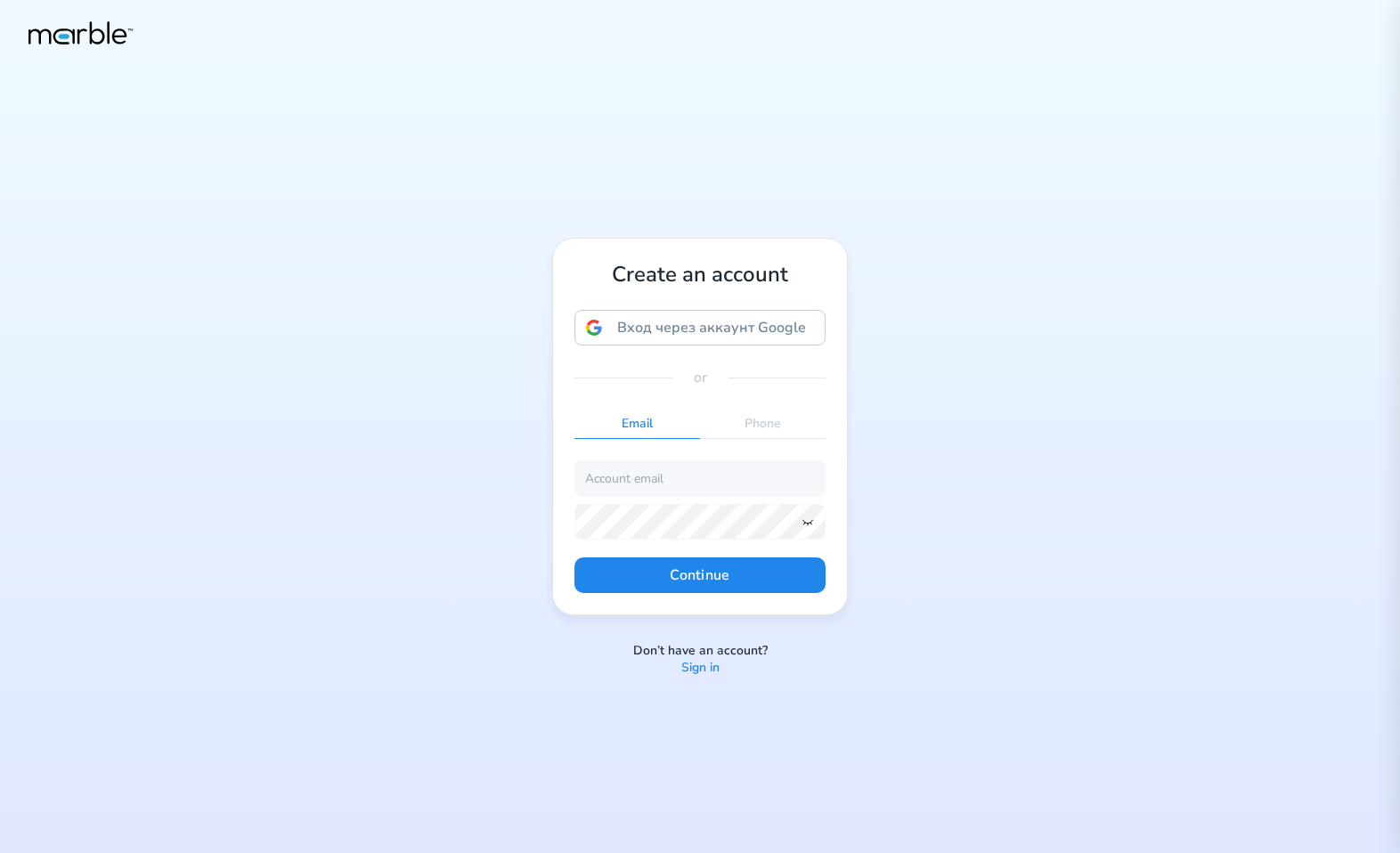
click at [927, 501] on div "Create an account Вход через аккаунт Google Вход через аккаунт Google. Откроетс…" at bounding box center [700, 426] width 1400 height 853
click at [711, 668] on p "Sign in" at bounding box center [700, 667] width 38 height 17
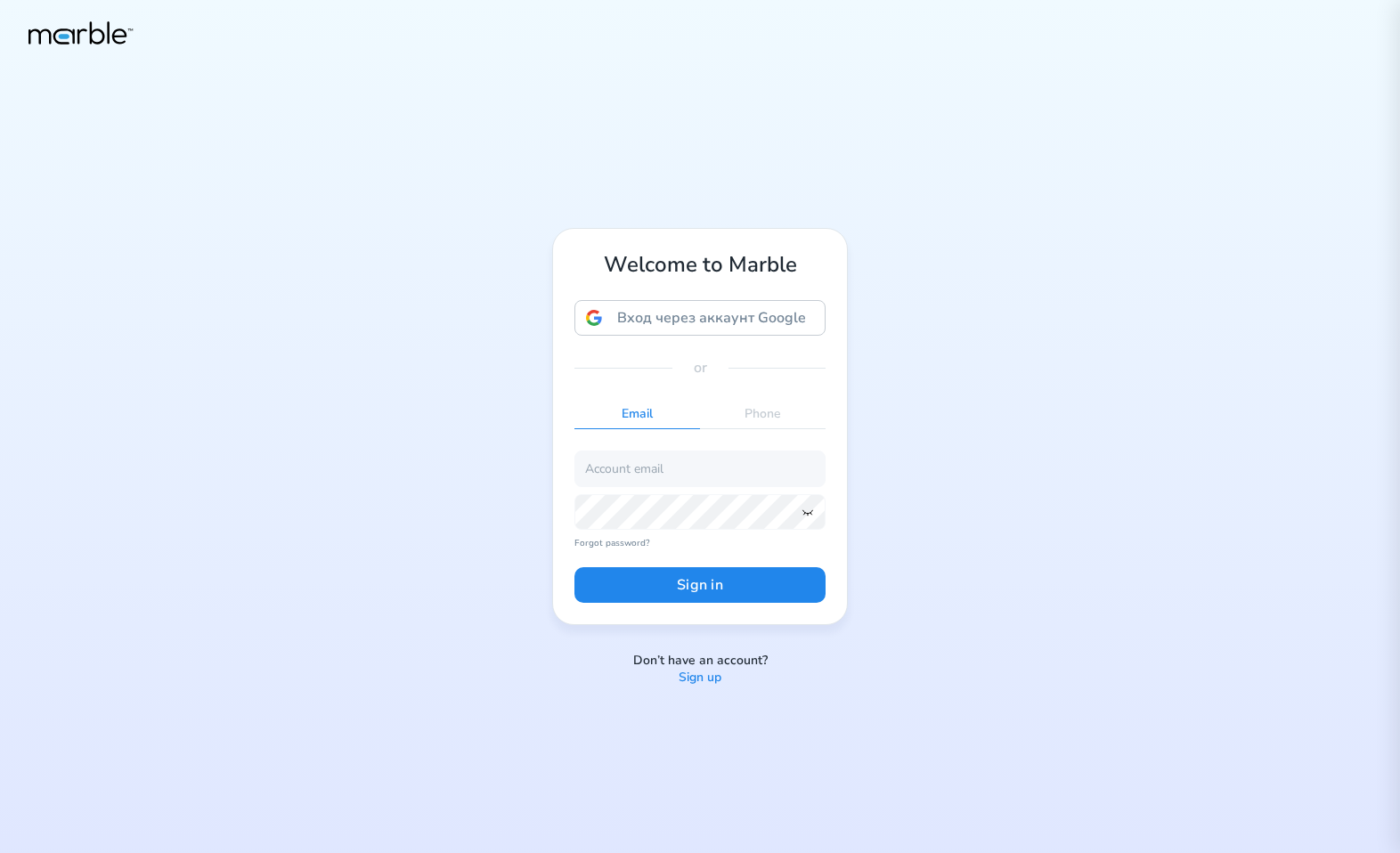
click at [714, 678] on p "Sign up" at bounding box center [699, 677] width 42 height 17
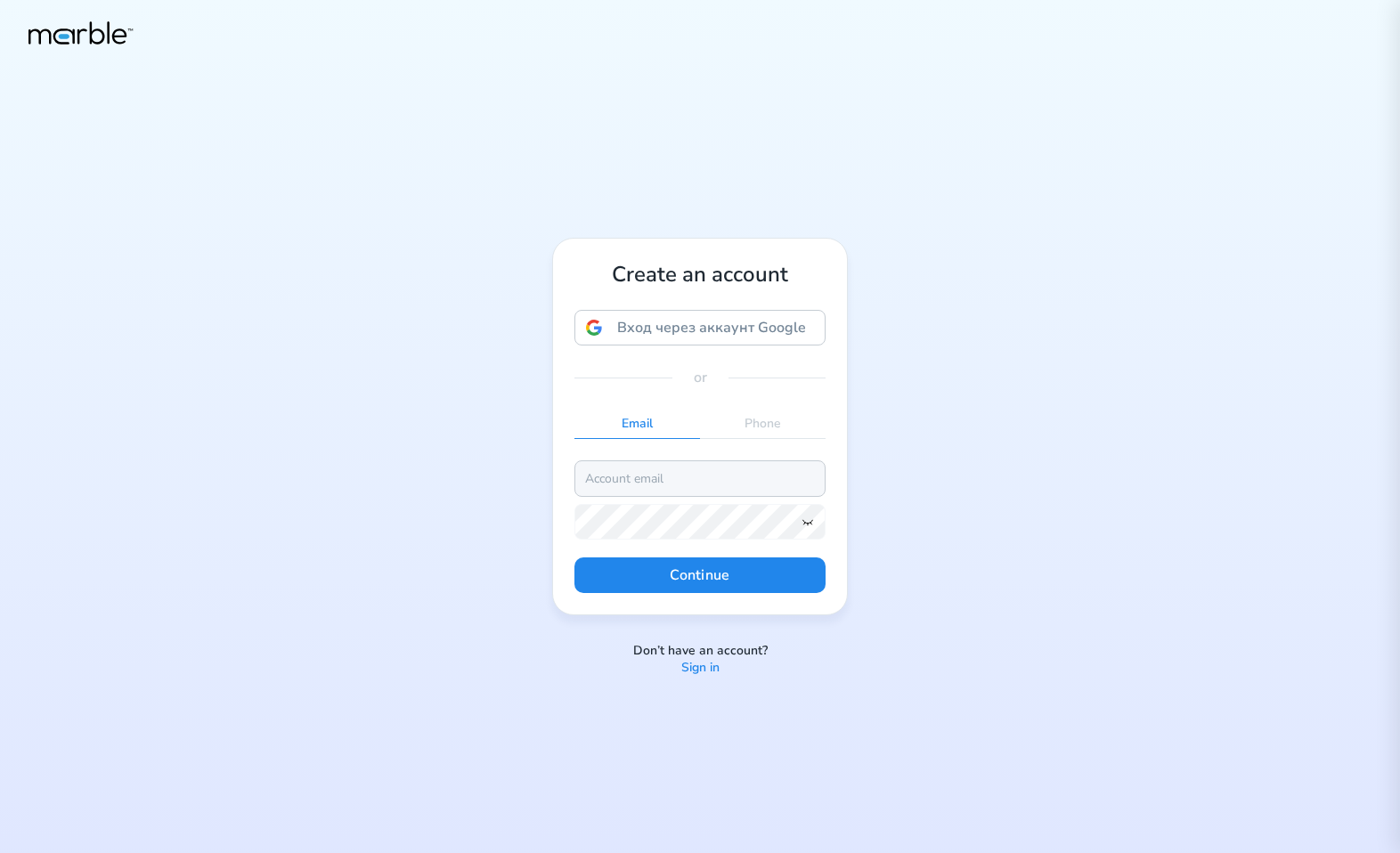
click at [689, 473] on input "email" at bounding box center [700, 477] width 251 height 35
click at [651, 475] on input "markouski.u@gmail.com" at bounding box center [700, 477] width 251 height 35
type input "markouski.u+473877887@gmail.com"
click at [806, 527] on icon at bounding box center [807, 521] width 14 height 14
click at [650, 571] on button "Continue" at bounding box center [700, 574] width 251 height 35
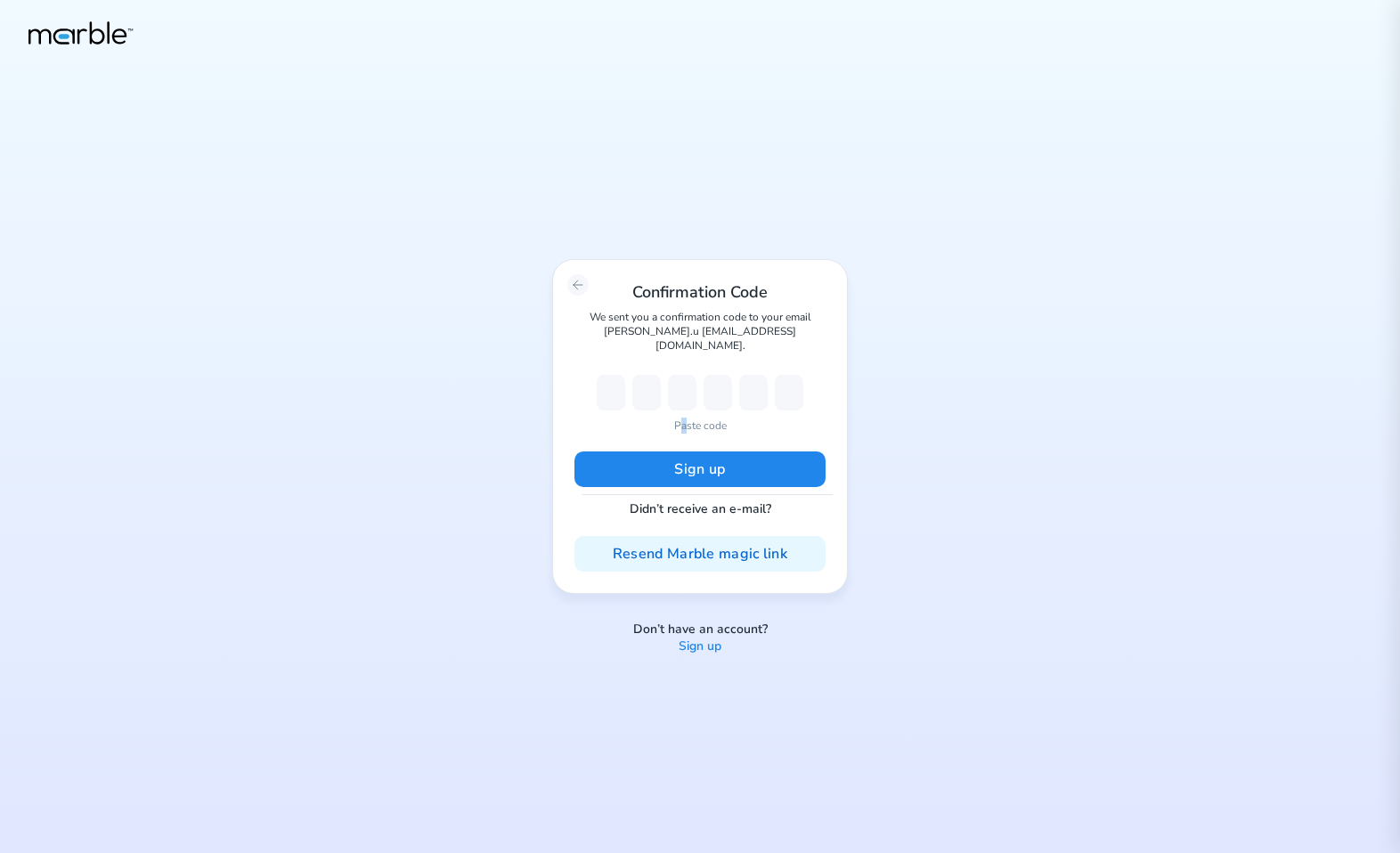
click at [683, 417] on p "Paste code" at bounding box center [700, 426] width 52 height 16
type input "5"
type input "8"
type input "4"
type input "0"
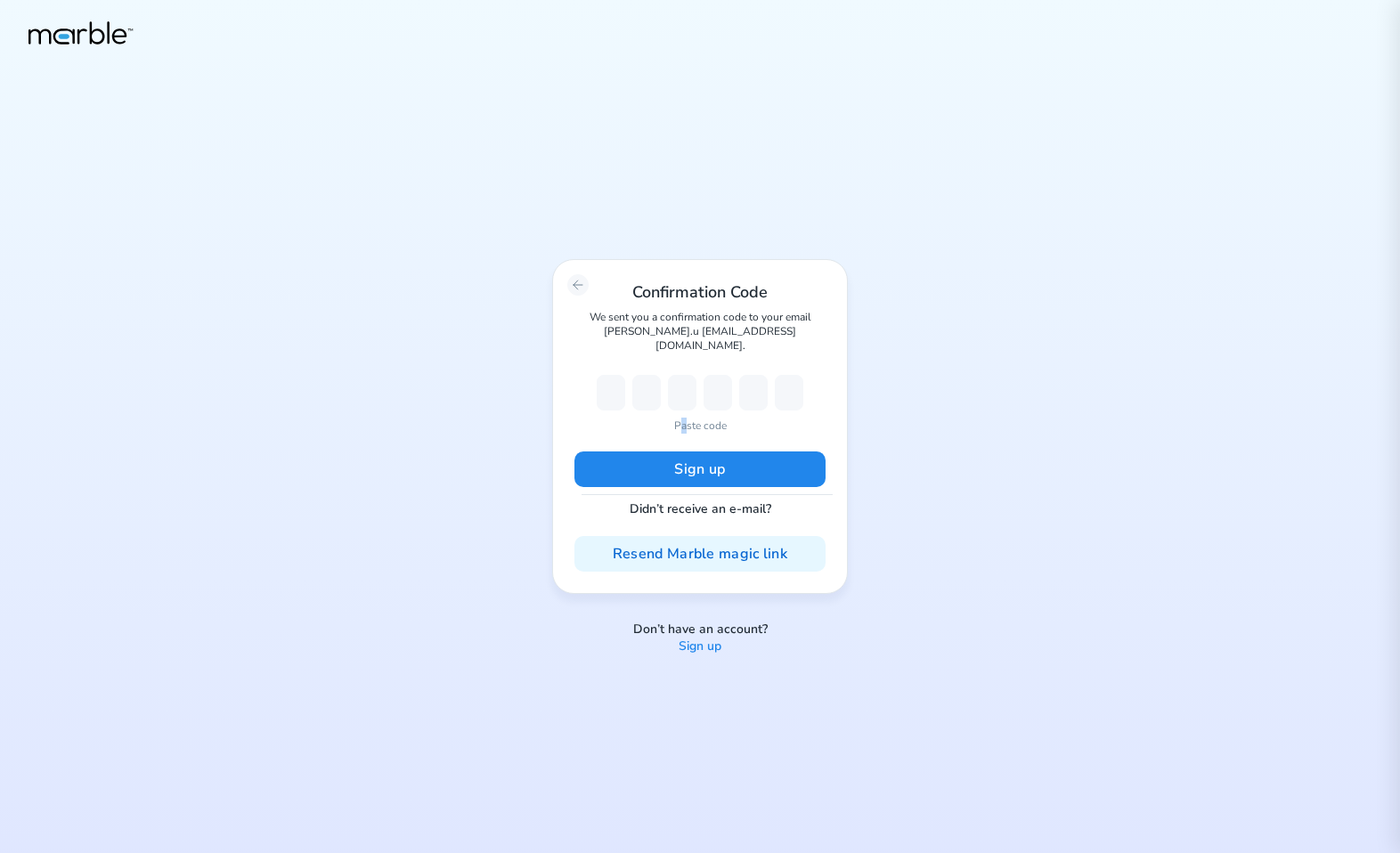
type input "9"
type input "0"
click at [742, 453] on button "Sign up" at bounding box center [700, 468] width 251 height 35
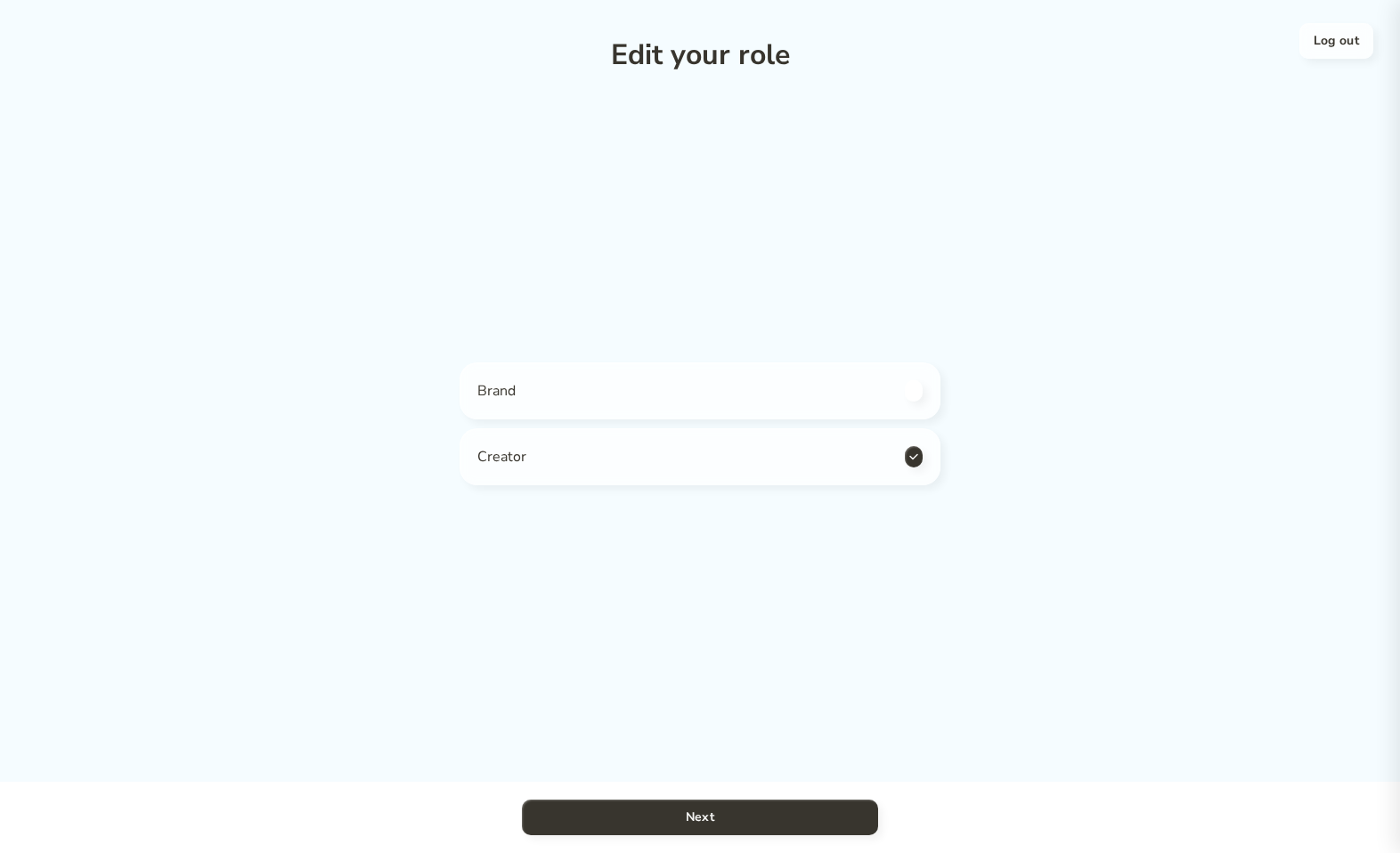
click at [794, 378] on div "Brand" at bounding box center [699, 390] width 481 height 57
checkbox input "true"
checkbox input "false"
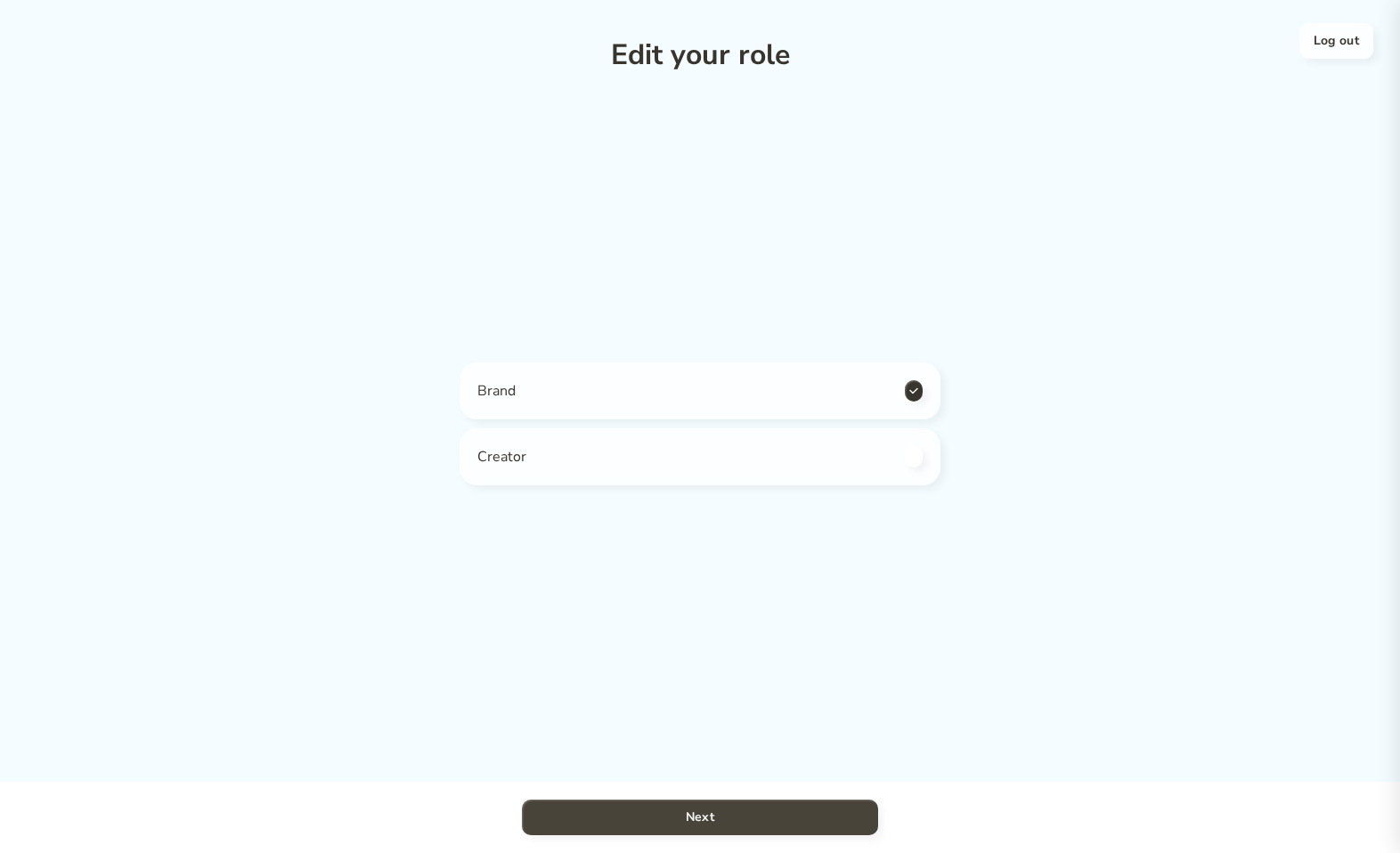
click at [794, 806] on button "Next" at bounding box center [699, 816] width 356 height 35
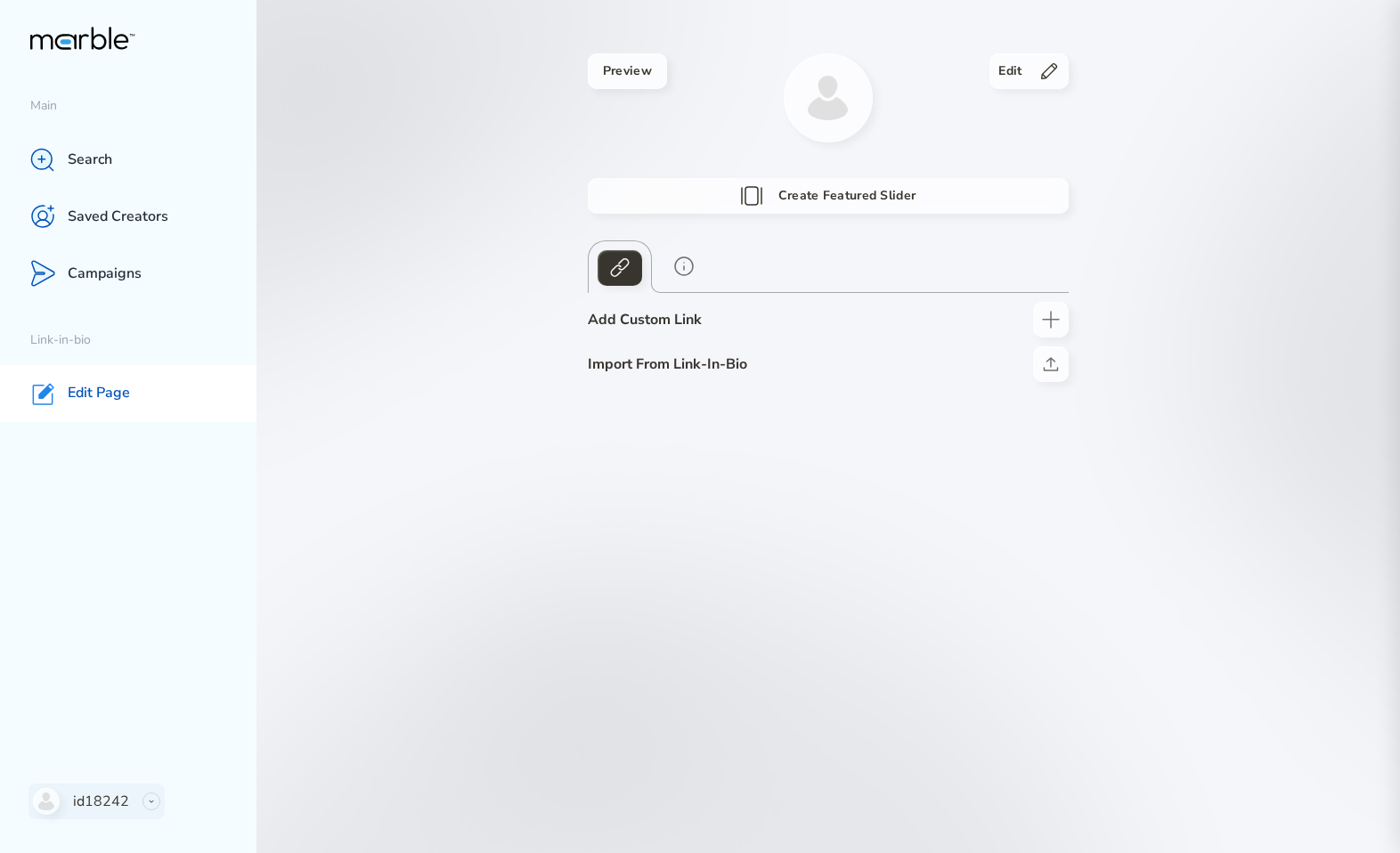
click at [147, 802] on icon at bounding box center [152, 801] width 9 height 9
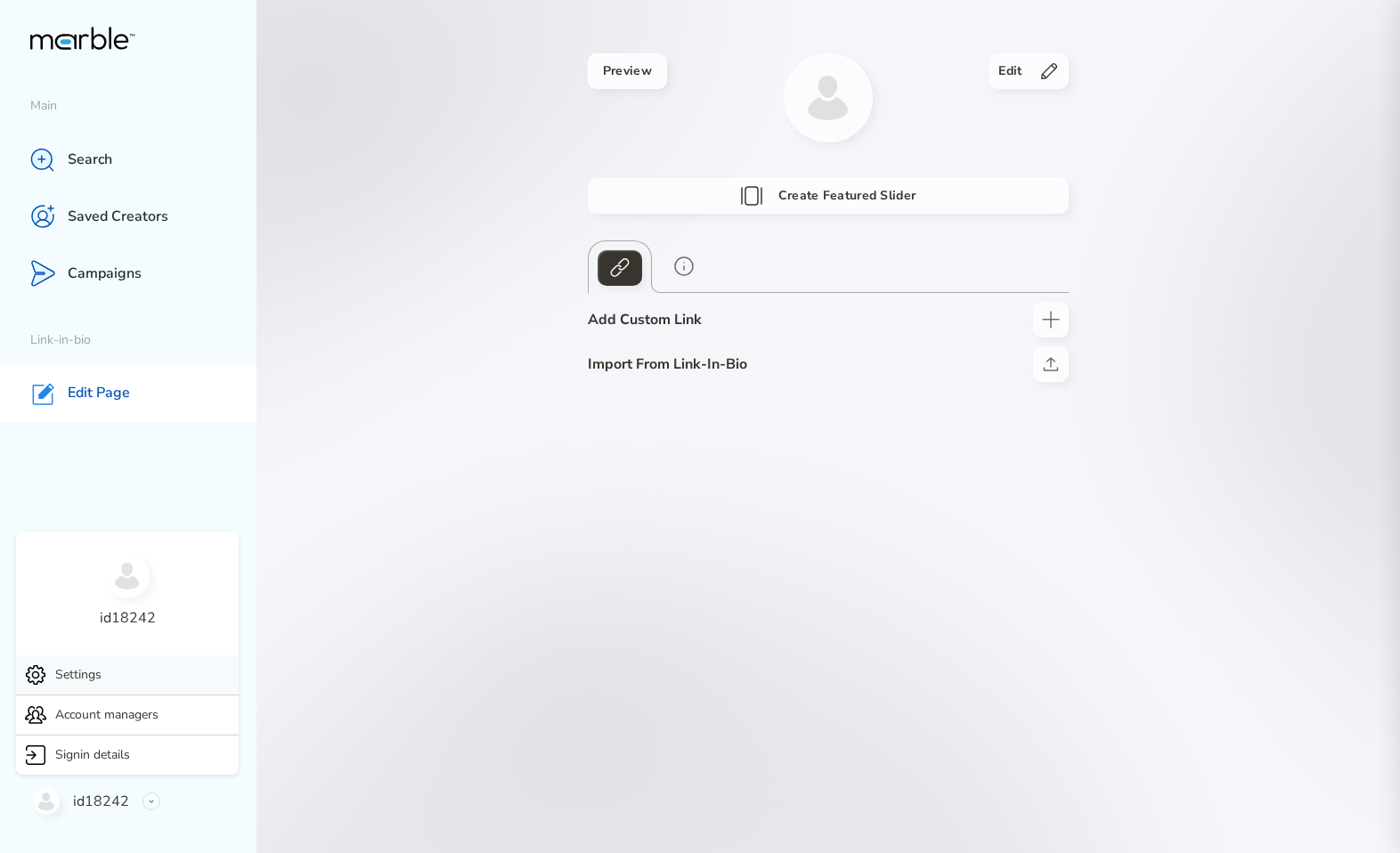
click at [138, 678] on div "Settings" at bounding box center [127, 674] width 223 height 39
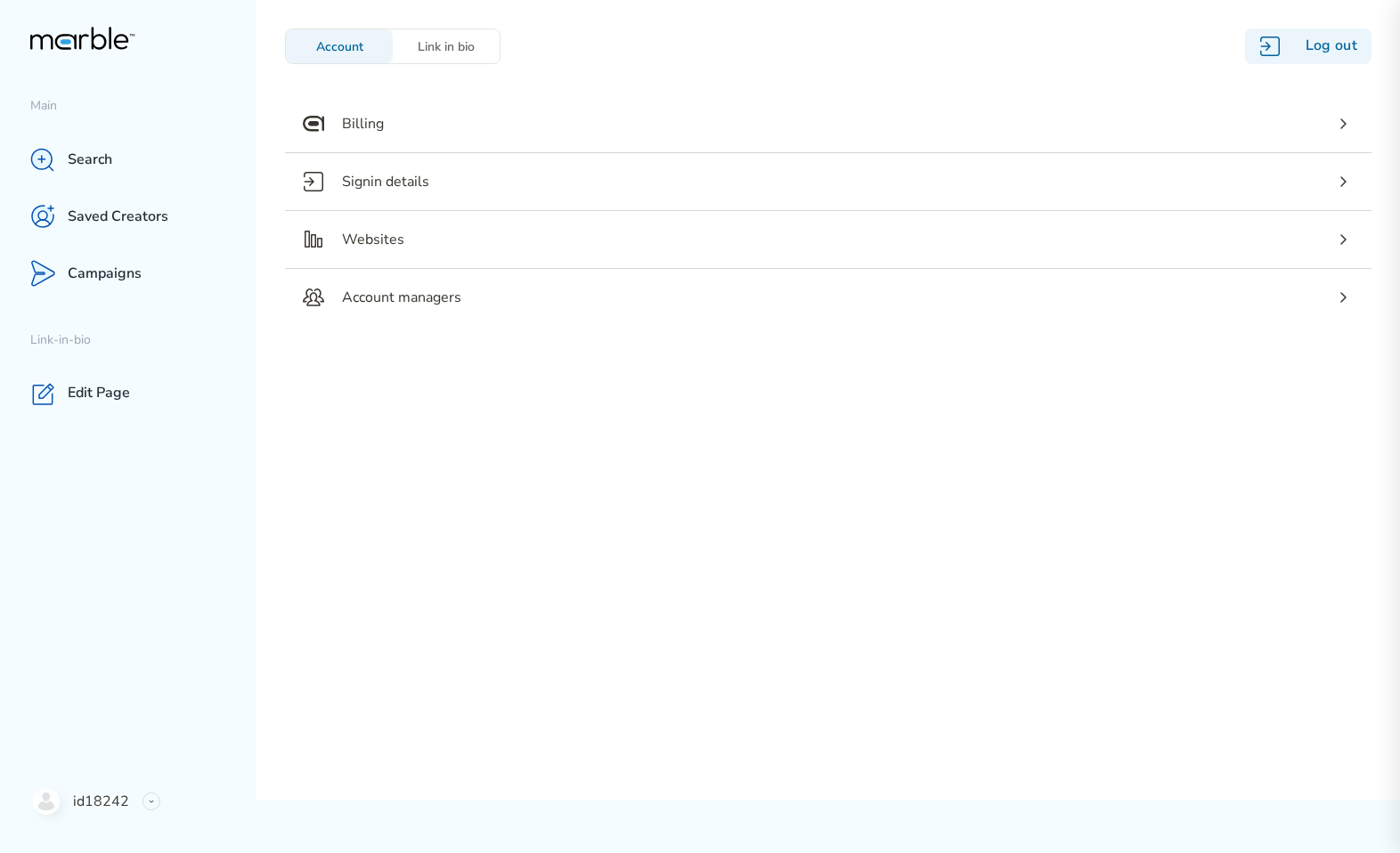
click at [1308, 43] on div "Log out" at bounding box center [1308, 46] width 126 height 35
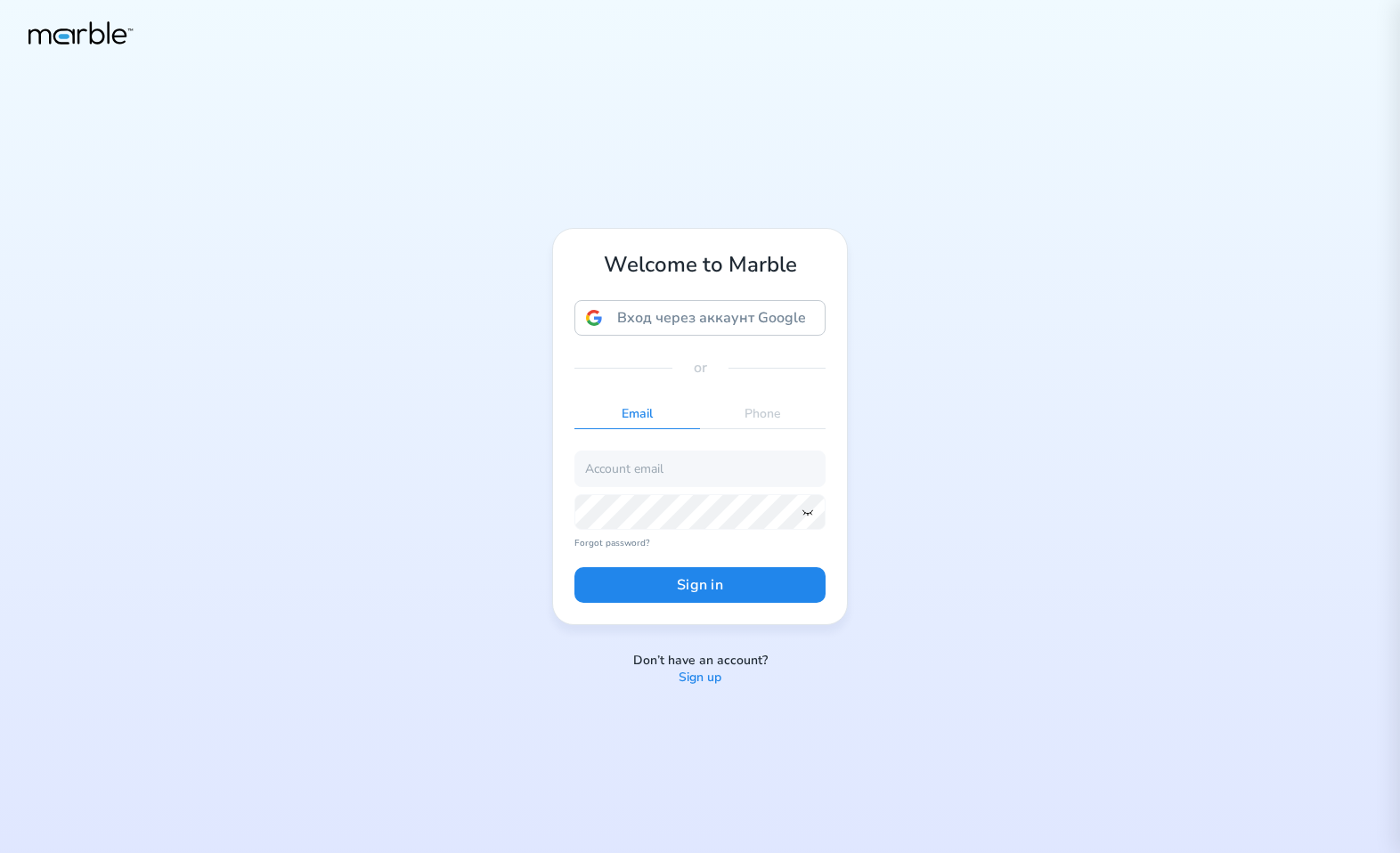
click at [700, 685] on div "Welcome to Marble Вход через аккаунт Google Вход через аккаунт Google. Откроетс…" at bounding box center [700, 426] width 1400 height 853
click at [700, 685] on p "Sign up" at bounding box center [699, 677] width 42 height 17
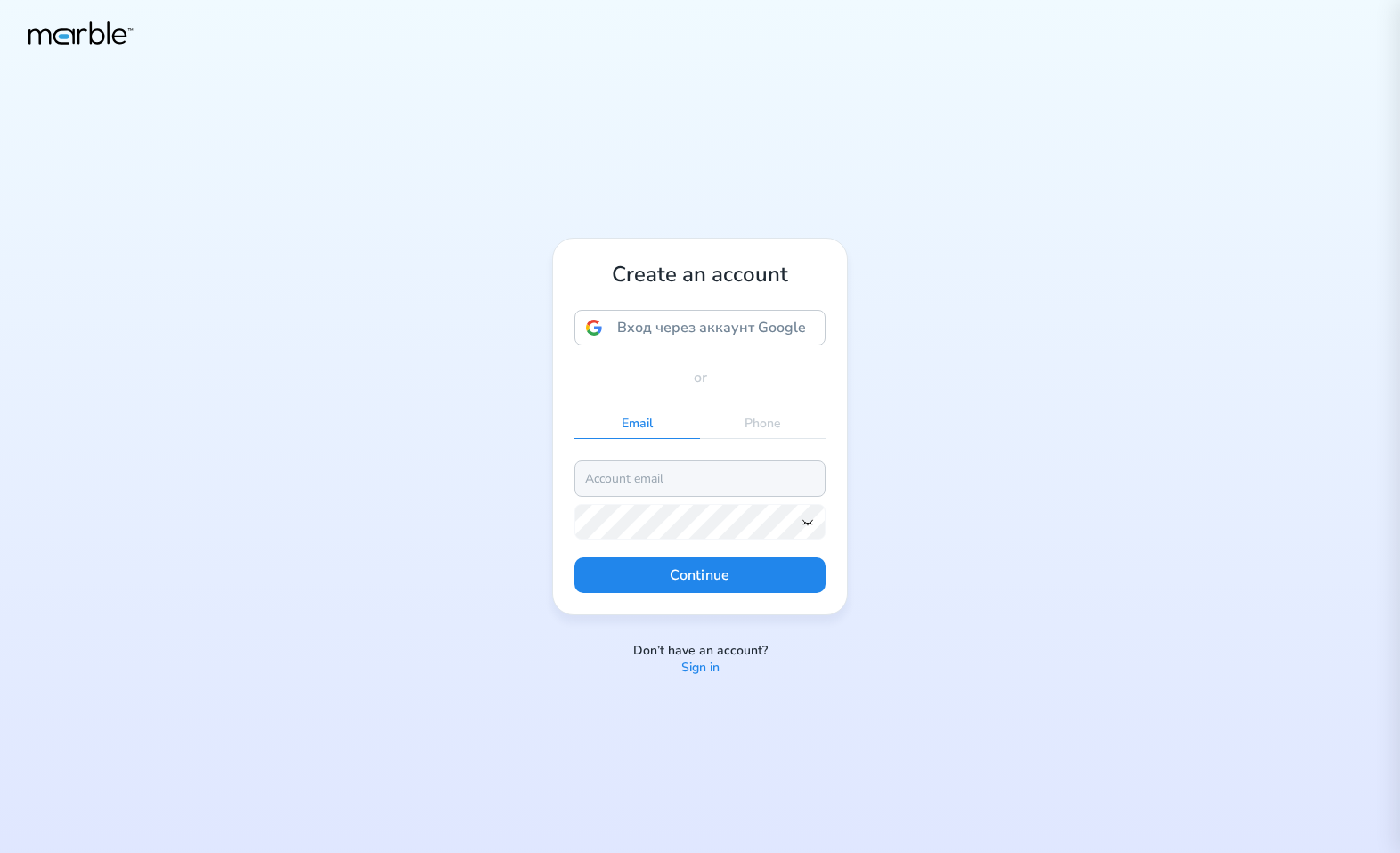
click at [695, 475] on input "email" at bounding box center [700, 477] width 251 height 35
click at [651, 478] on input "markouski.u@gmail.com" at bounding box center [700, 477] width 251 height 35
type input "markouski.u+74377738@gmail.com"
click at [807, 524] on icon at bounding box center [807, 521] width 14 height 14
click at [575, 557] on button "Continue" at bounding box center [700, 574] width 251 height 35
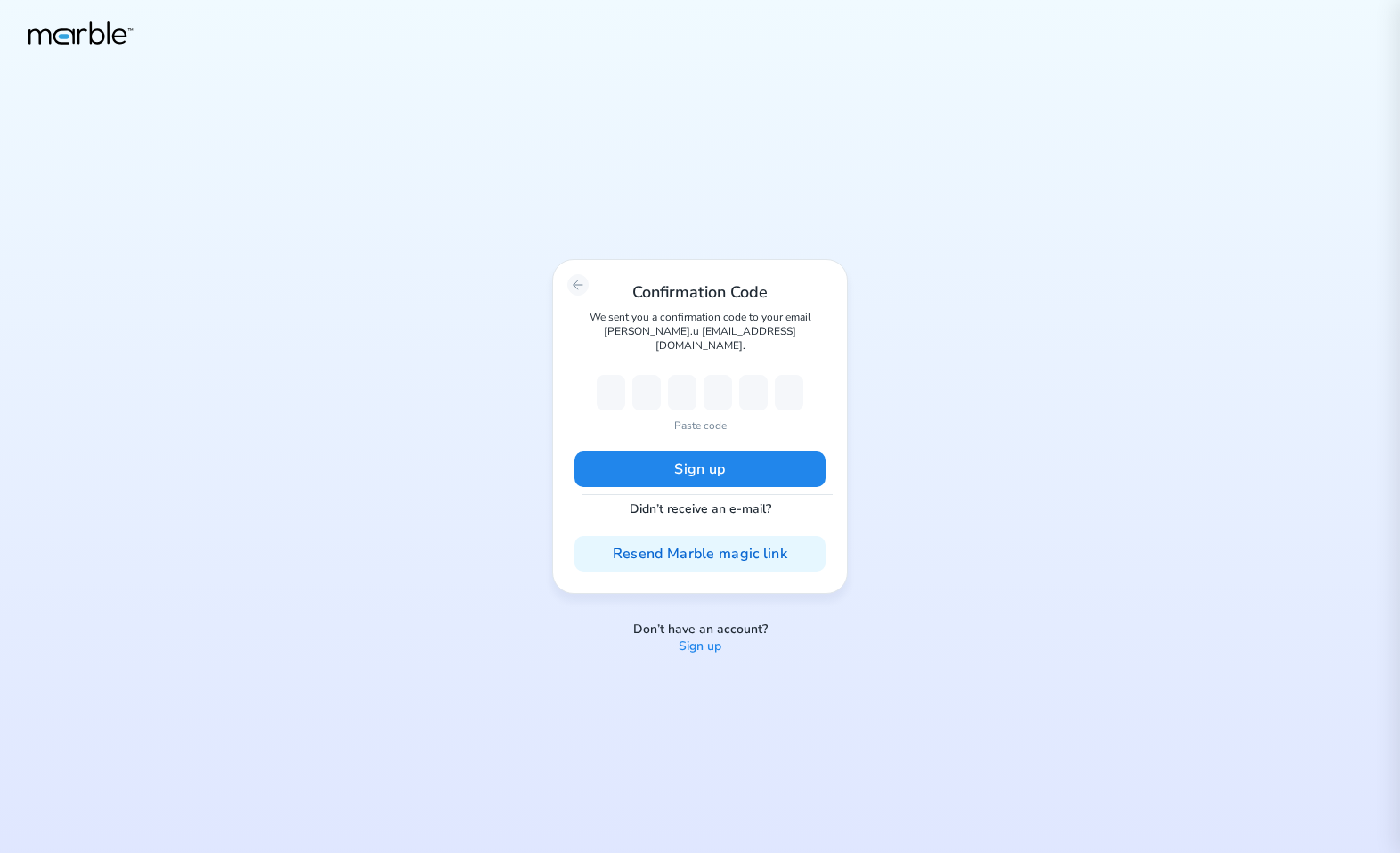
click at [704, 417] on p "Paste code" at bounding box center [700, 426] width 52 height 16
type input "8"
type input "0"
type input "8"
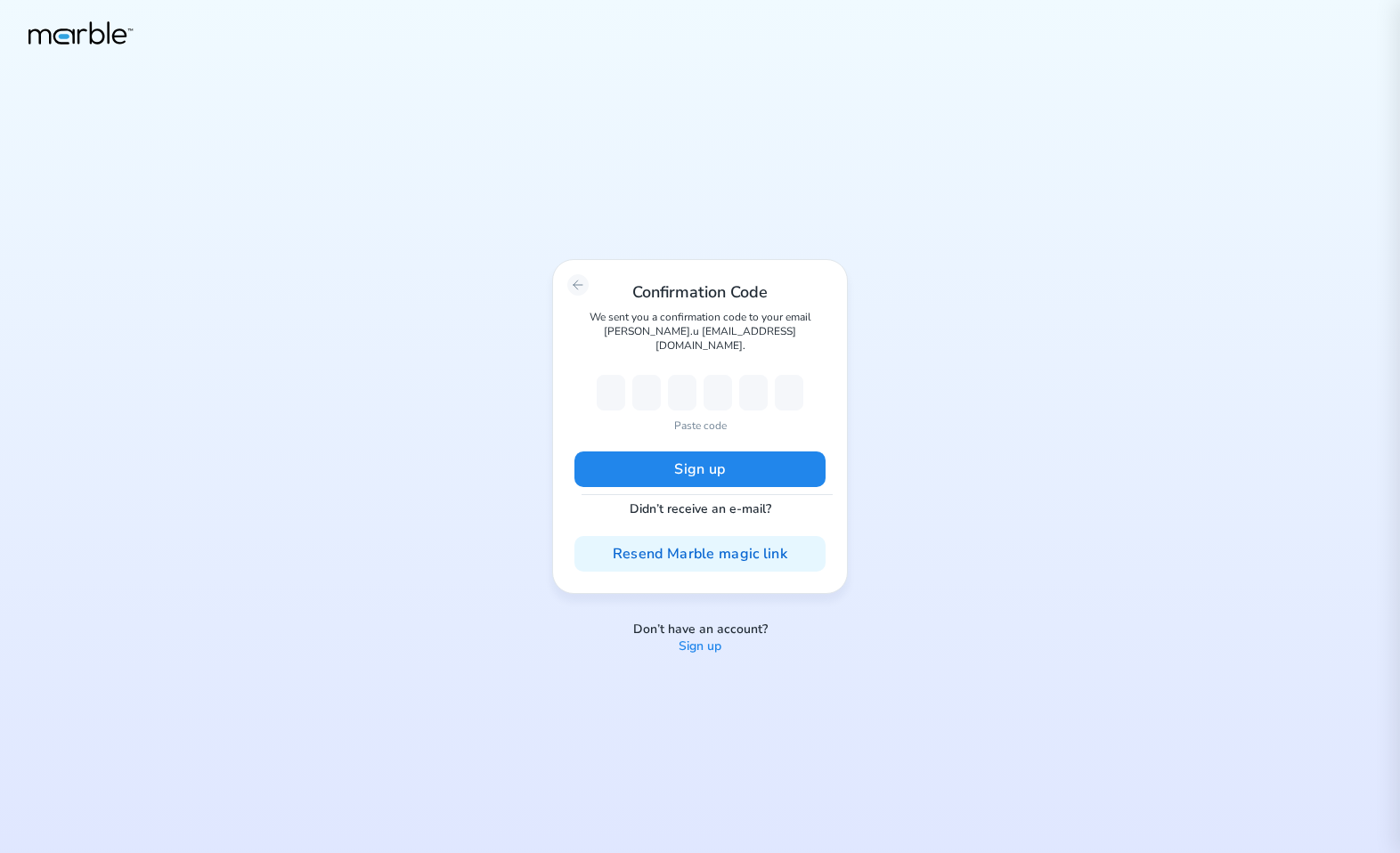
type input "5"
type input "6"
click at [744, 455] on button "Sign up" at bounding box center [700, 468] width 251 height 35
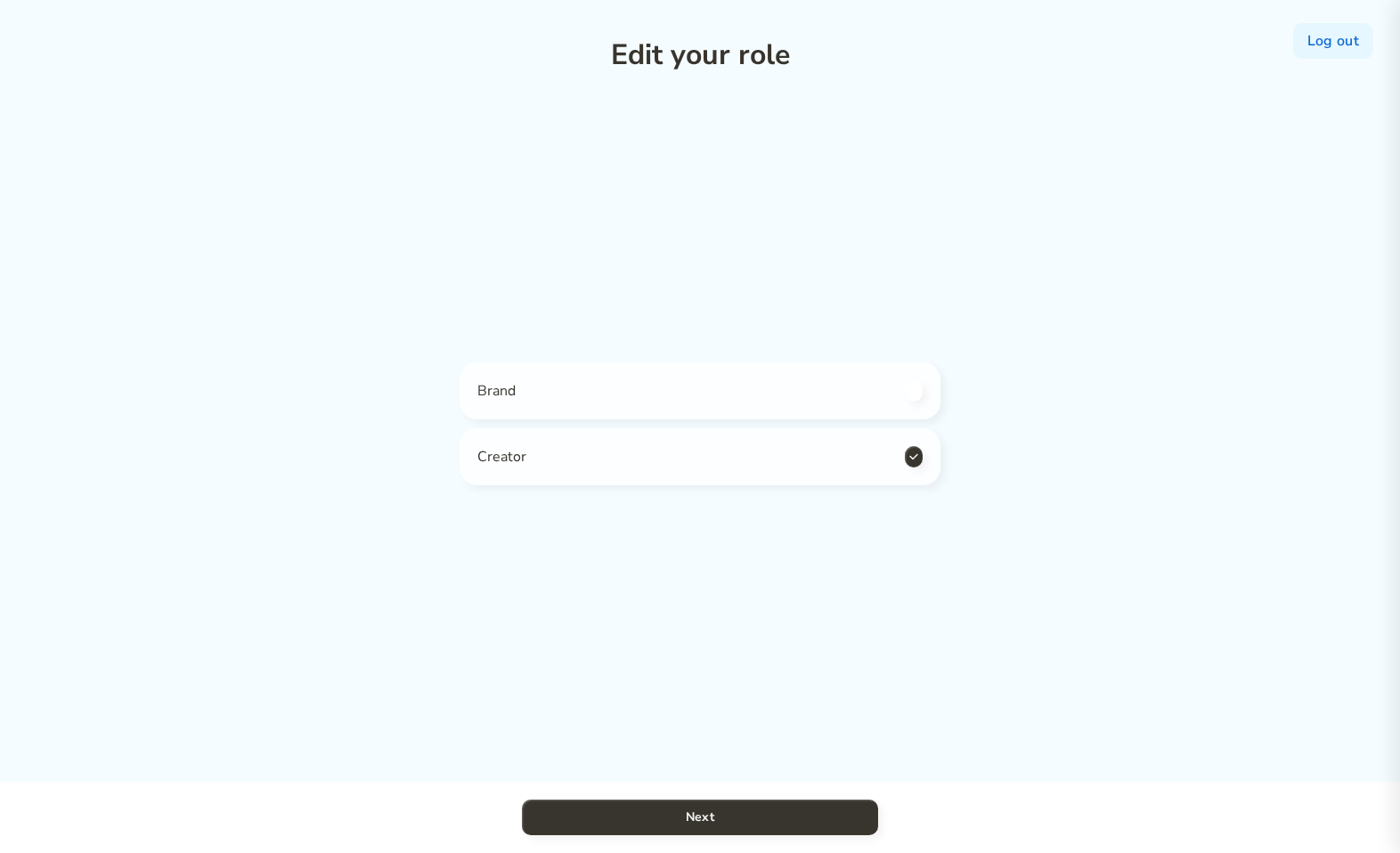
click at [1124, 195] on div "Log out Edit your role Brand Creator Next" at bounding box center [700, 426] width 1400 height 853
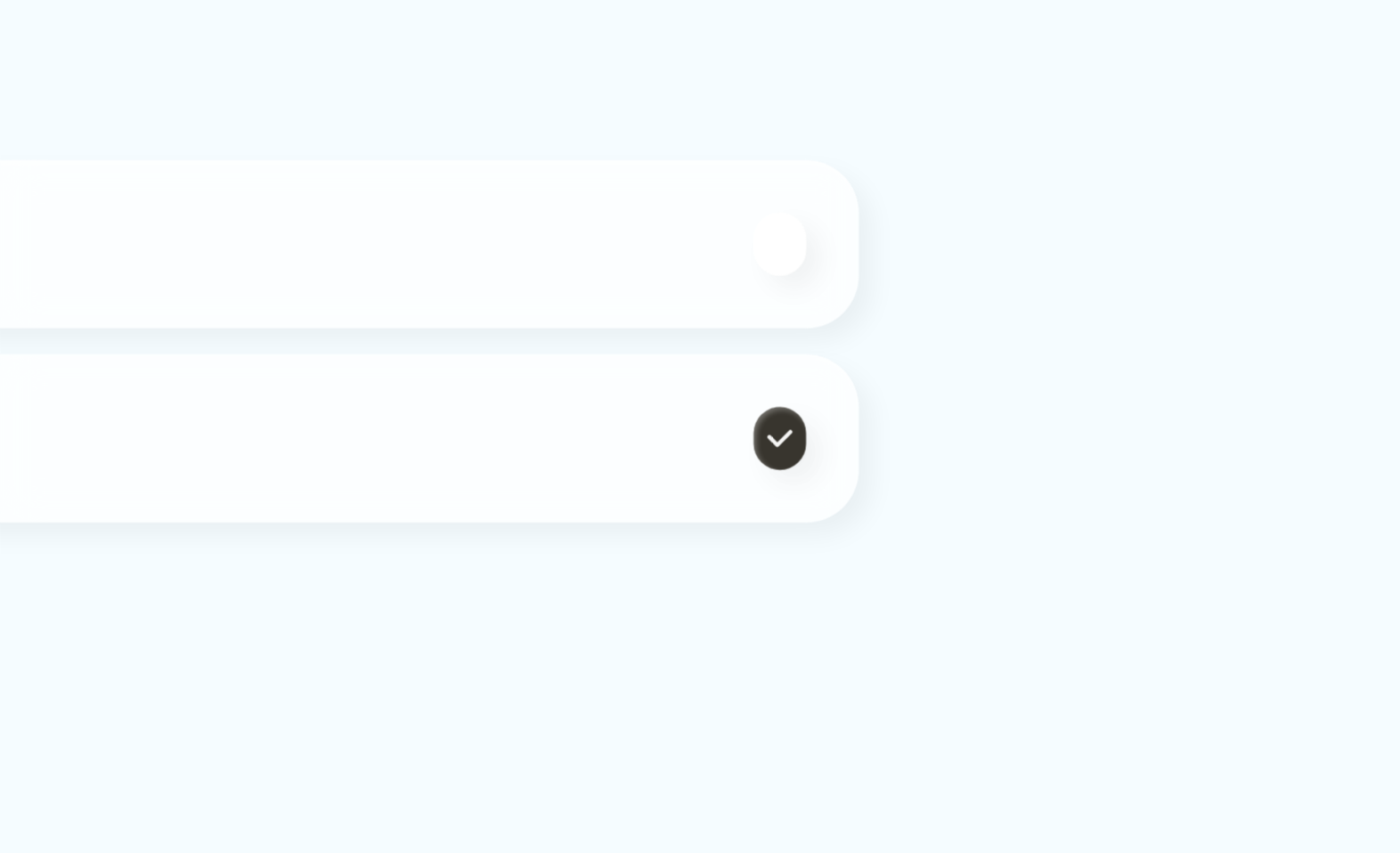
click at [957, 532] on div "Log out Edit your role Brand Creator Next" at bounding box center [700, 426] width 1400 height 853
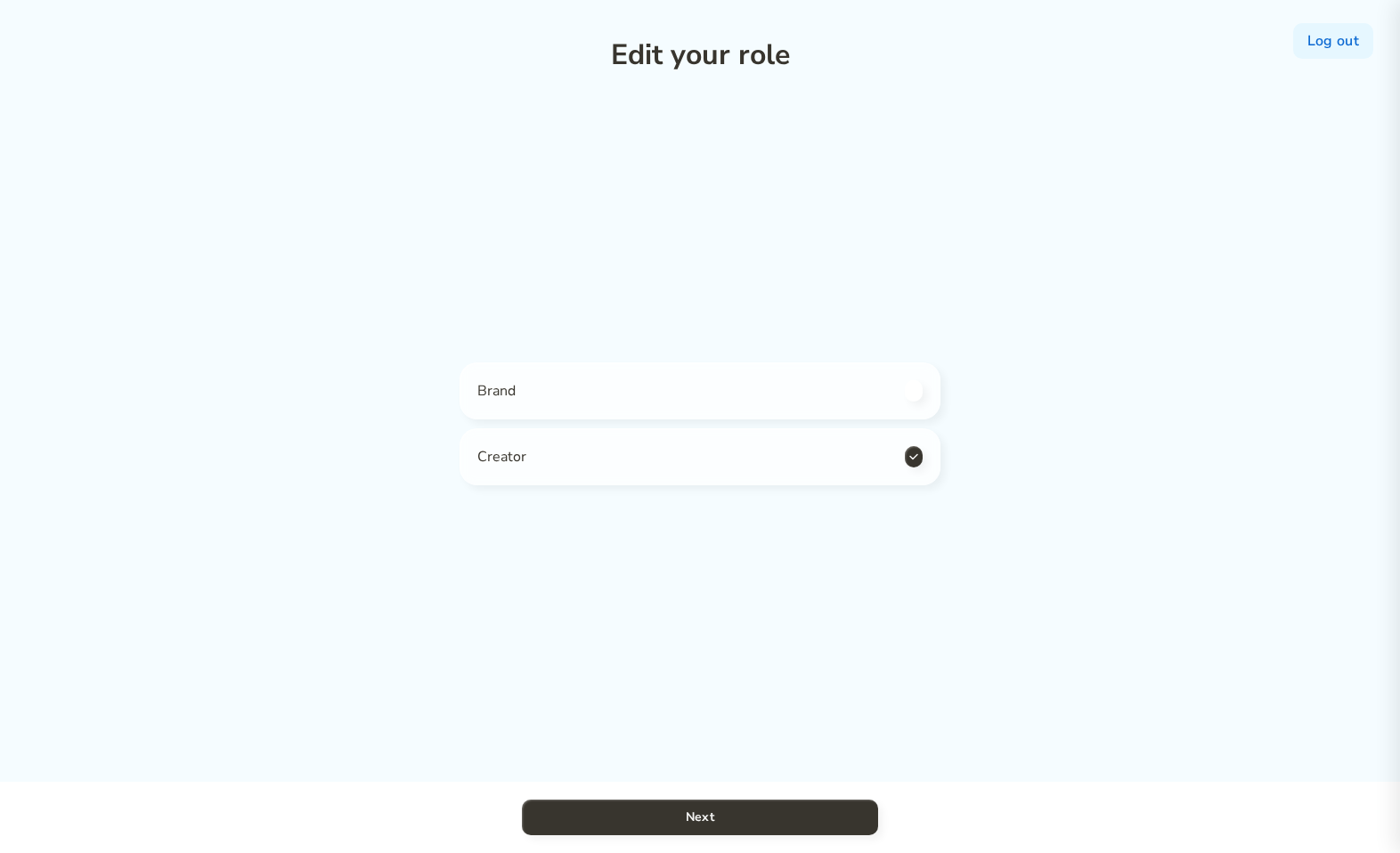
click at [758, 600] on div "Edit your role Brand Creator Next" at bounding box center [699, 426] width 481 height 853
